Goal: Communication & Community: Ask a question

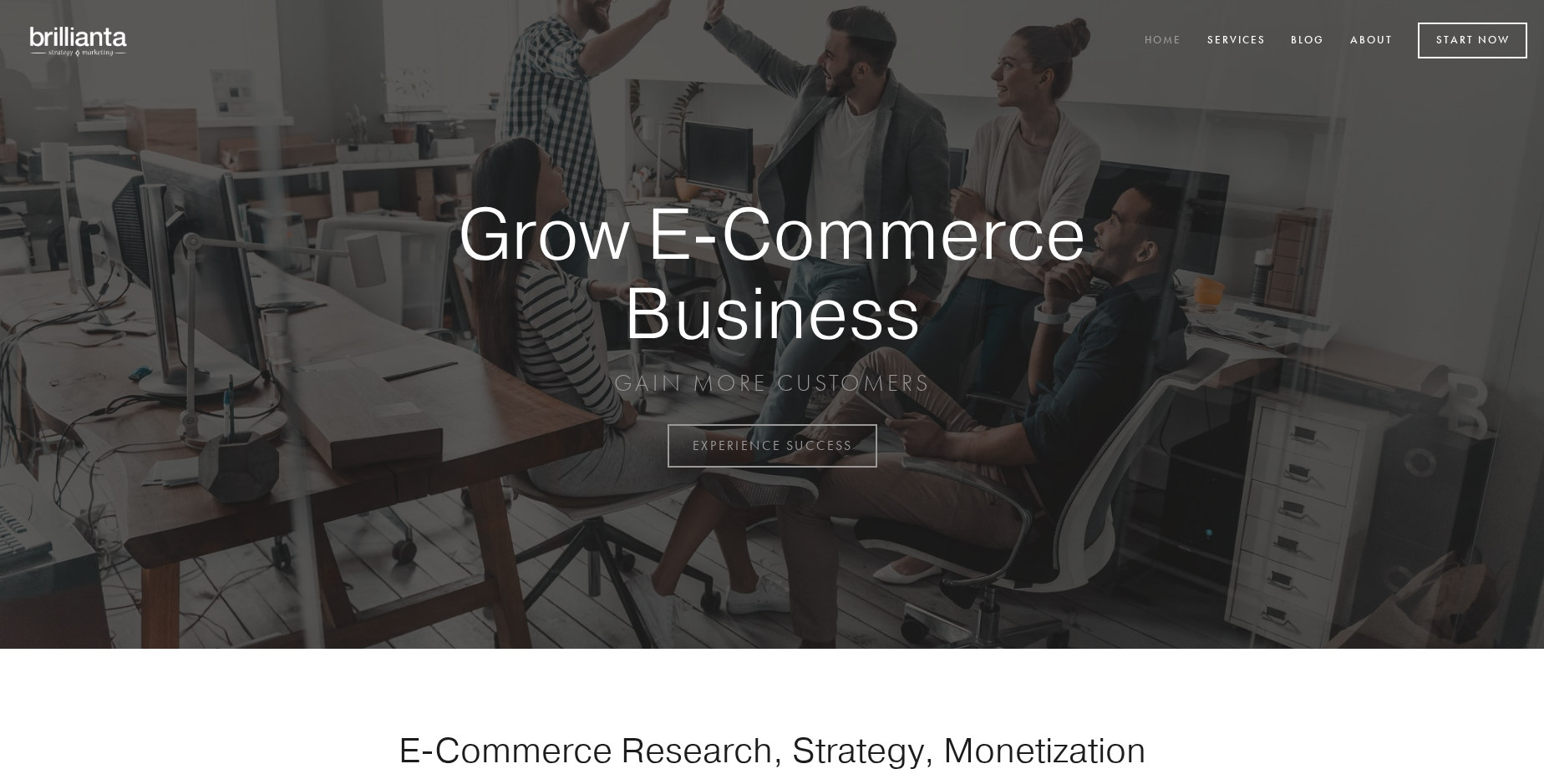
scroll to position [4378, 0]
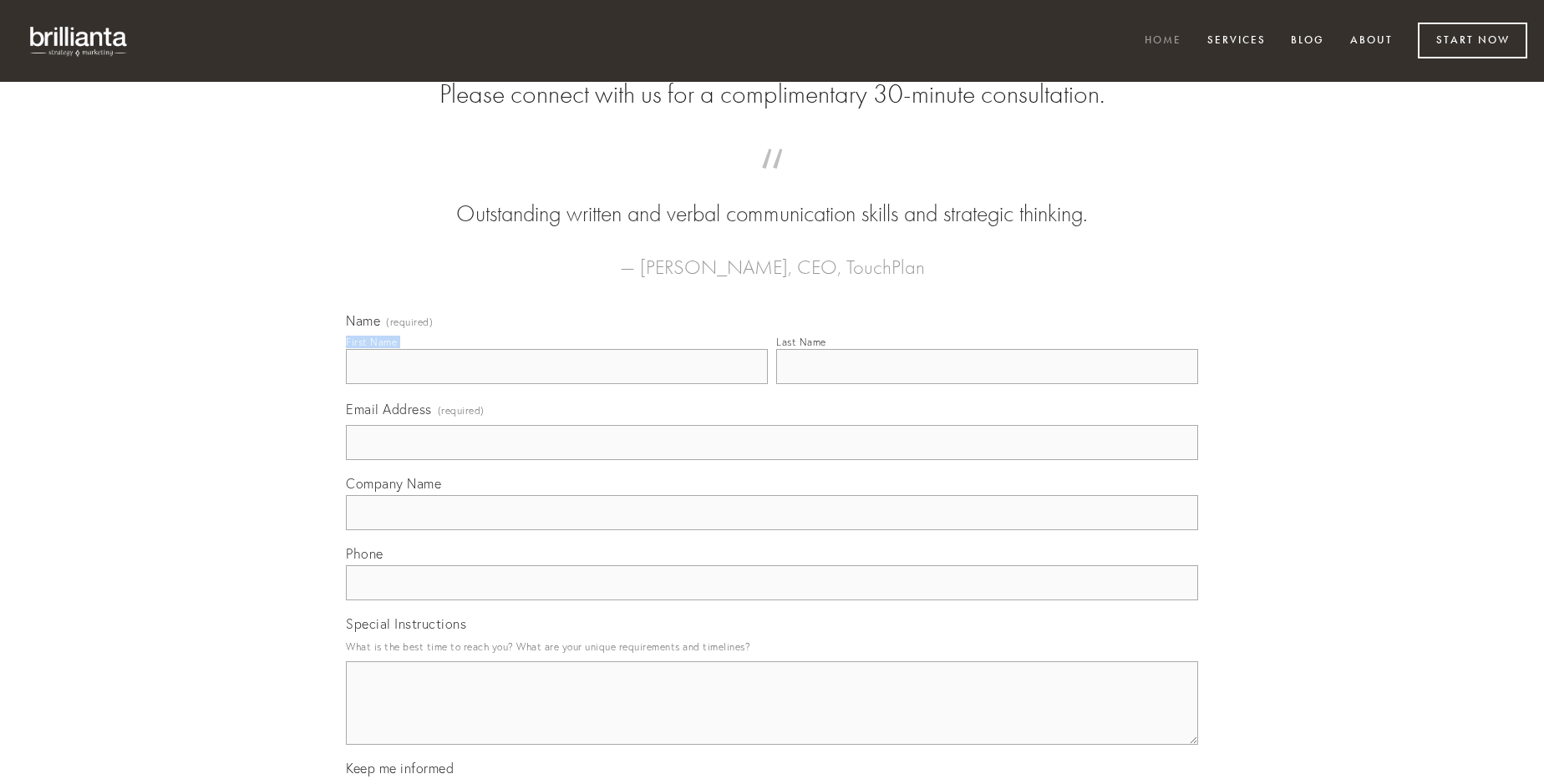
type input "[PERSON_NAME]"
click at [986, 384] on input "Last Name" at bounding box center [987, 366] width 422 height 35
type input "[PERSON_NAME]"
click at [772, 460] on input "Email Address (required)" at bounding box center [772, 443] width 852 height 35
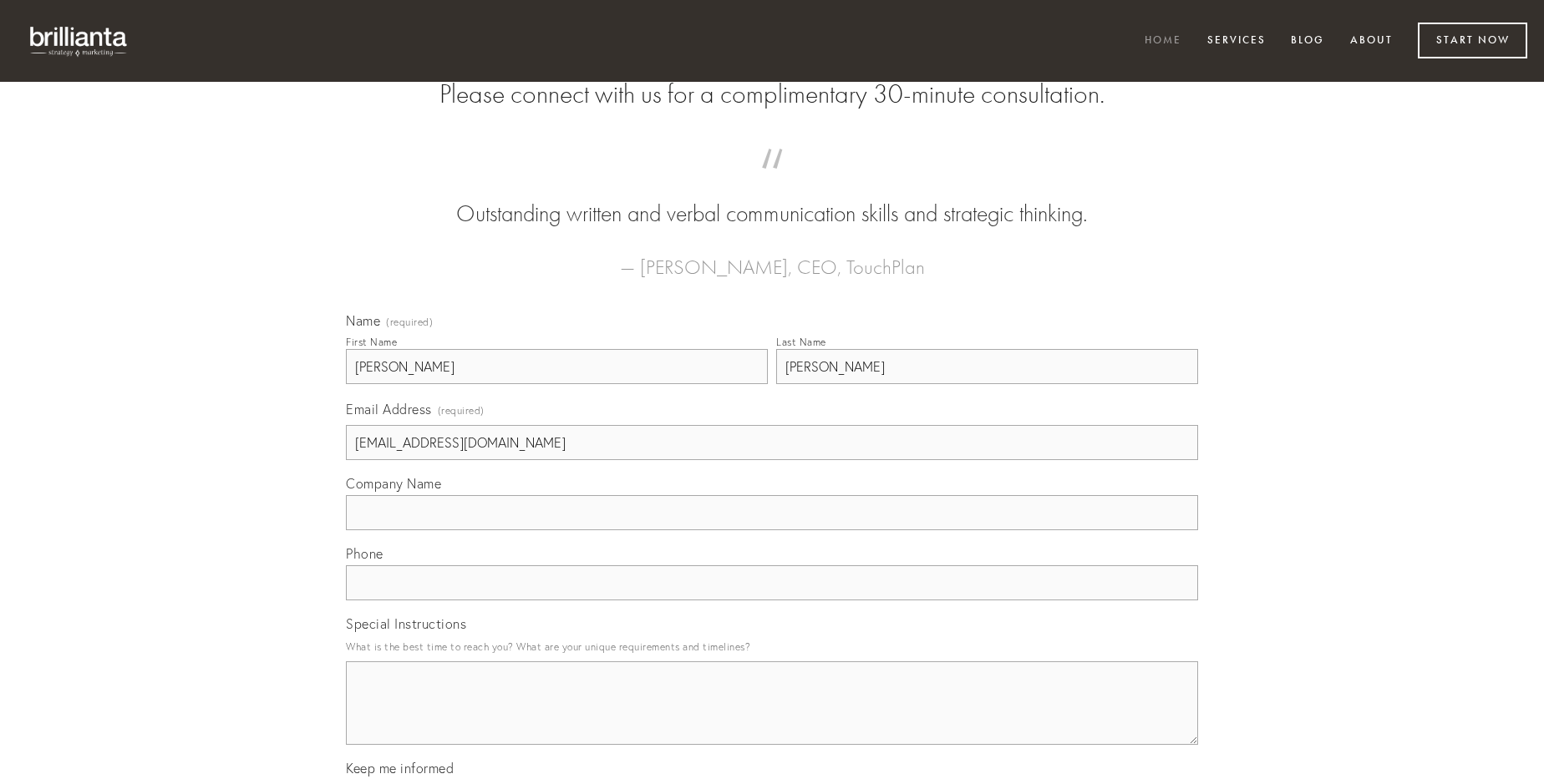
type input "[EMAIL_ADDRESS][DOMAIN_NAME]"
click at [772, 531] on input "Company Name" at bounding box center [772, 512] width 852 height 35
type input "cuppedia"
click at [772, 600] on input "text" at bounding box center [772, 583] width 852 height 35
click at [772, 718] on textarea "Special Instructions" at bounding box center [772, 703] width 852 height 83
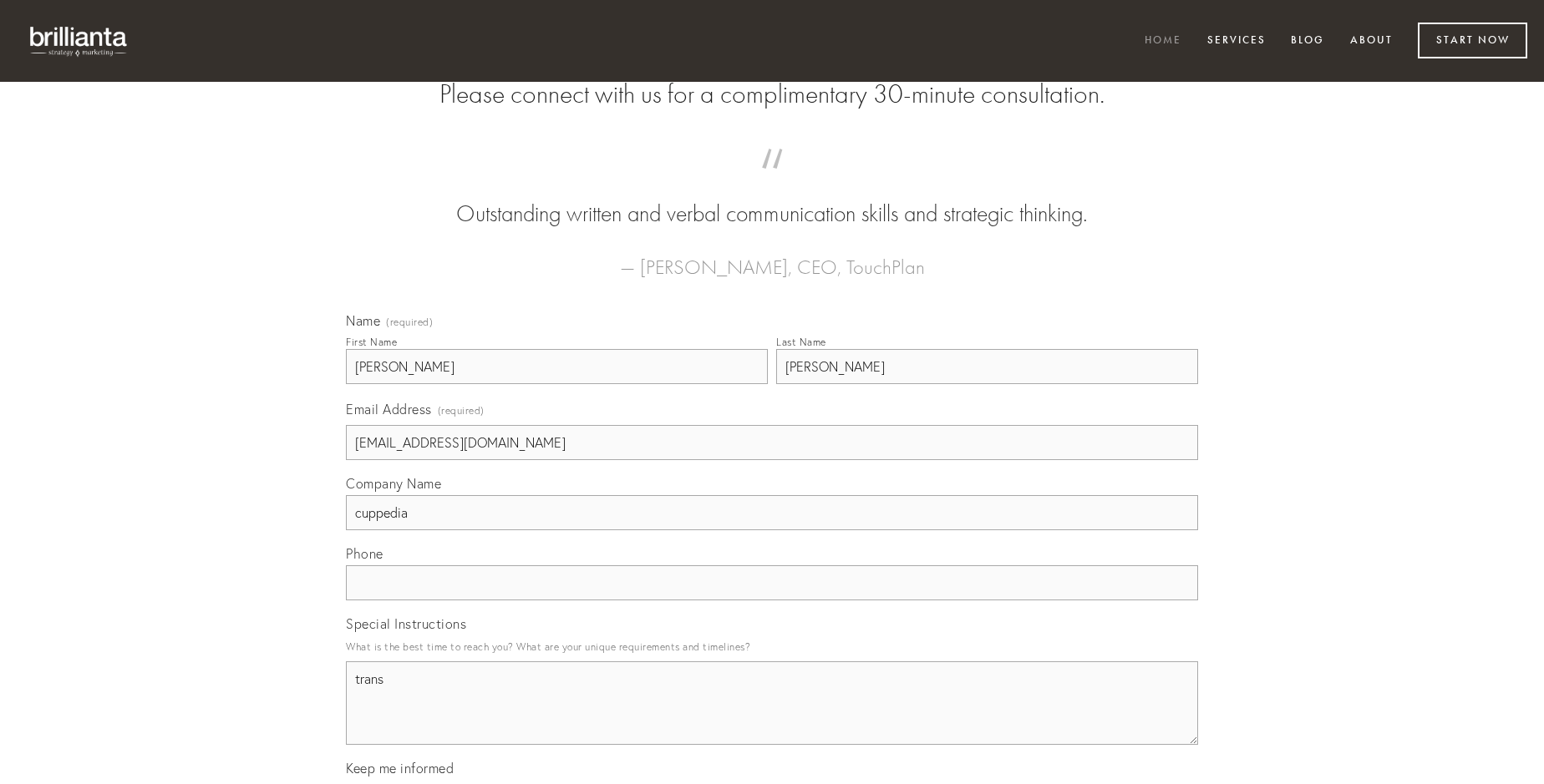
type textarea "trans"
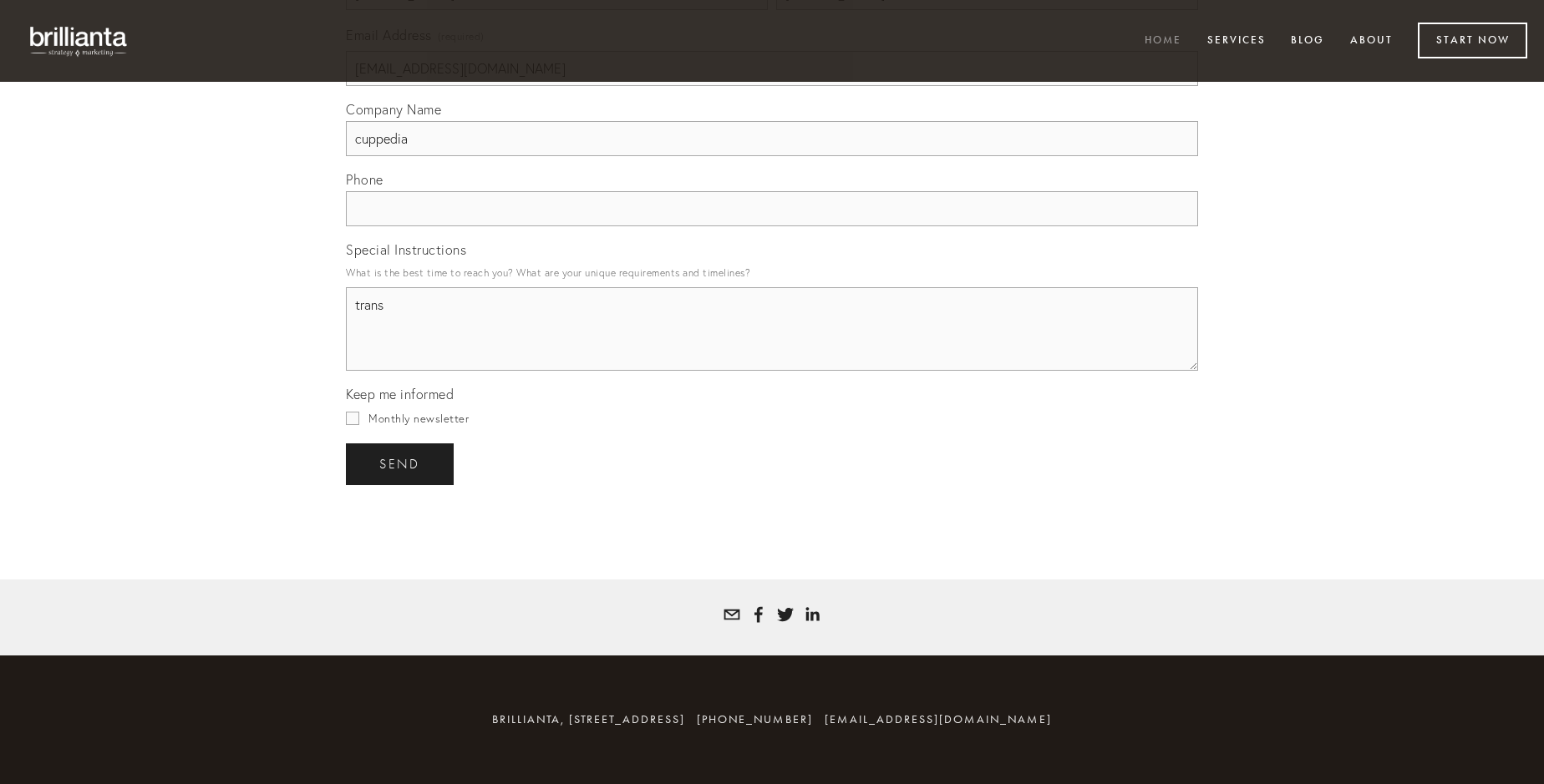
click at [401, 463] on span "send" at bounding box center [399, 465] width 41 height 15
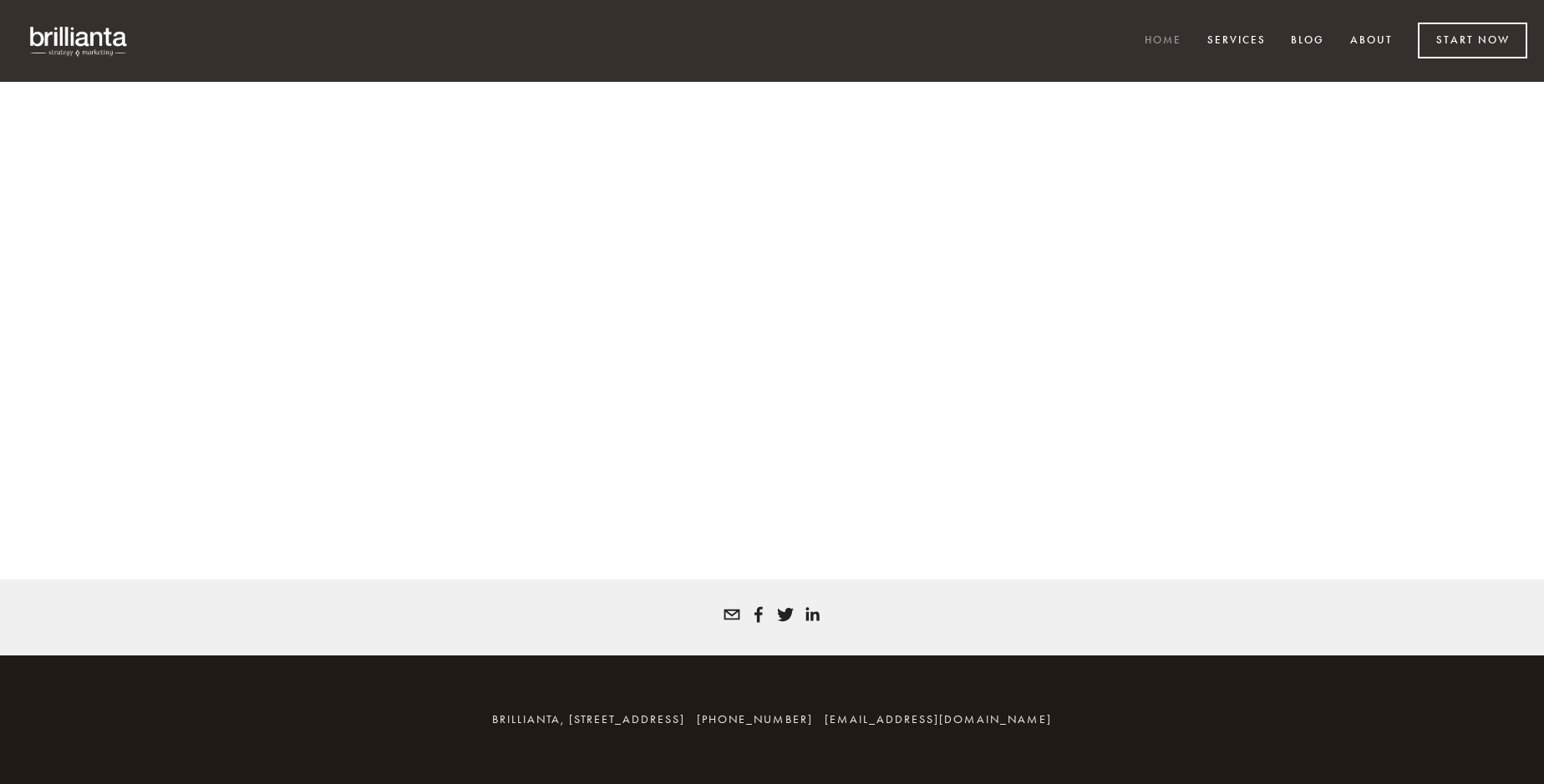
scroll to position [4355, 0]
